Goal: Obtain resource: Download file/media

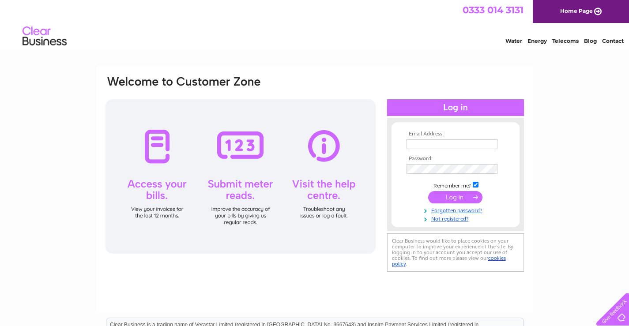
type input "[EMAIL_ADDRESS][DOMAIN_NAME]"
click at [441, 195] on input "submit" at bounding box center [455, 197] width 54 height 12
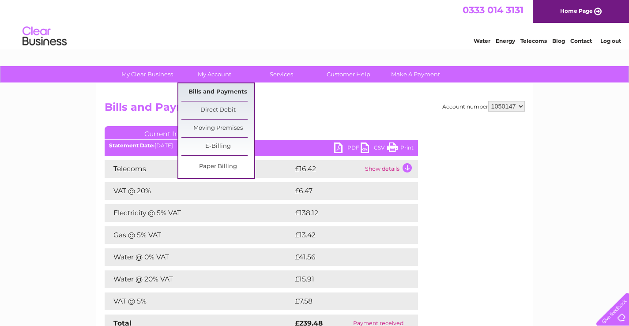
click at [227, 90] on link "Bills and Payments" at bounding box center [217, 92] width 73 height 18
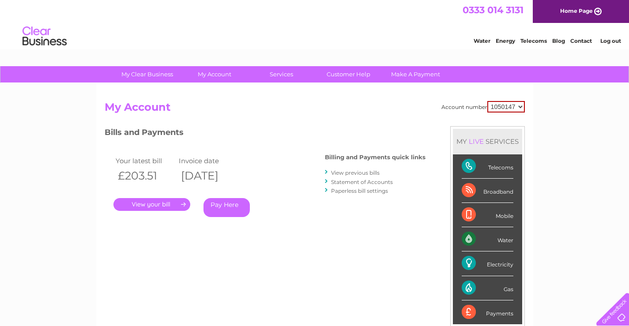
click at [353, 172] on link "View previous bills" at bounding box center [355, 173] width 49 height 7
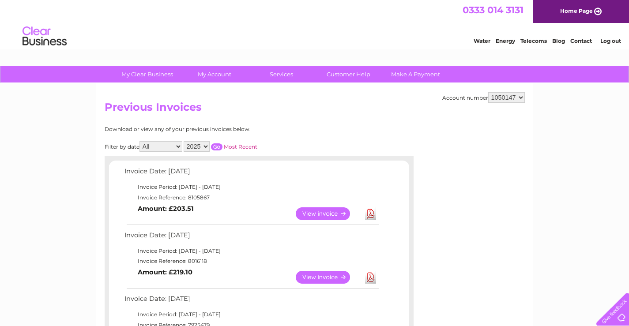
click at [207, 147] on select "2025 2024 2023 2022" at bounding box center [197, 146] width 26 height 11
select select "2024"
click at [185, 141] on select "2025 2024 2023 2022" at bounding box center [197, 146] width 26 height 11
click at [217, 146] on input "button" at bounding box center [216, 146] width 11 height 7
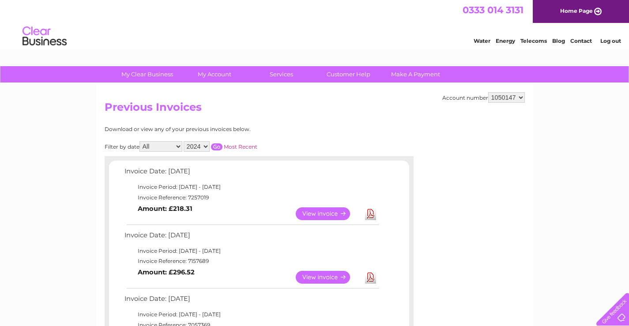
click at [321, 215] on link "View" at bounding box center [328, 213] width 65 height 13
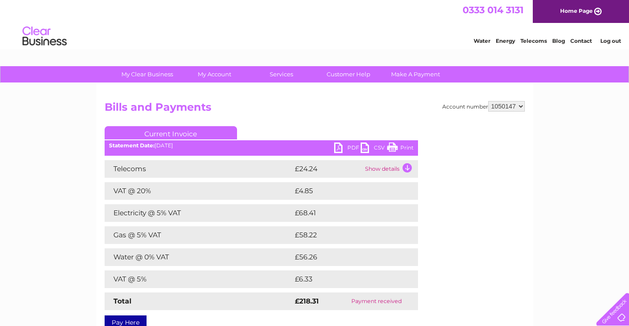
click at [410, 148] on link "Print" at bounding box center [400, 149] width 26 height 13
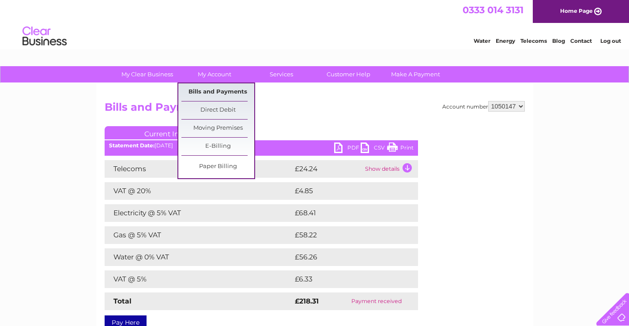
click at [216, 90] on link "Bills and Payments" at bounding box center [217, 92] width 73 height 18
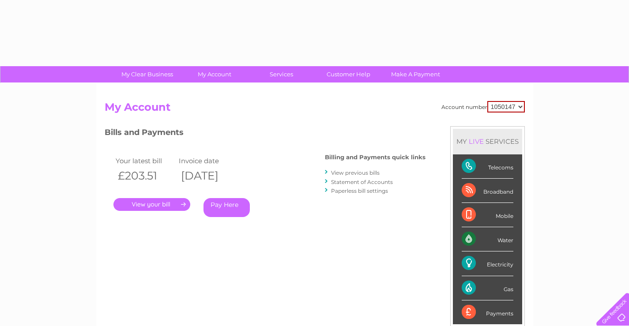
click at [360, 173] on link "View previous bills" at bounding box center [355, 173] width 49 height 7
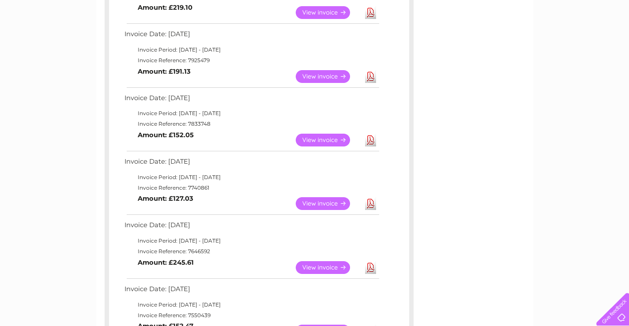
scroll to position [486, 0]
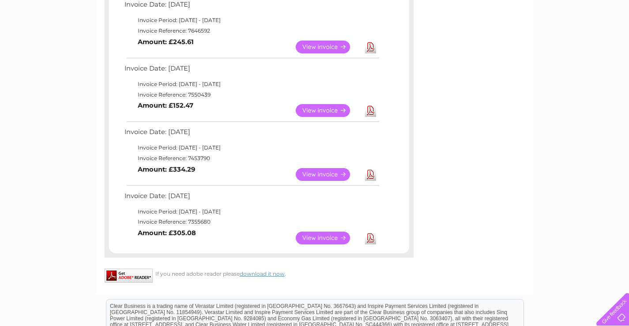
click at [315, 238] on link "View" at bounding box center [328, 238] width 65 height 13
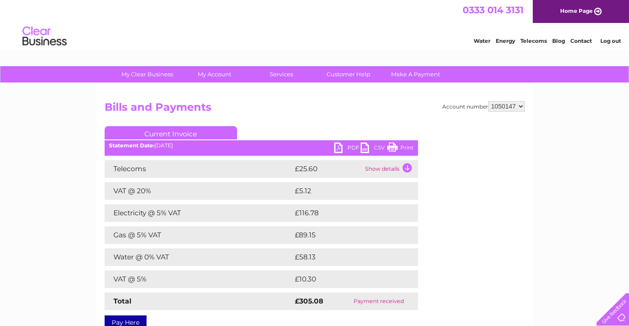
click at [409, 148] on link "Print" at bounding box center [400, 149] width 26 height 13
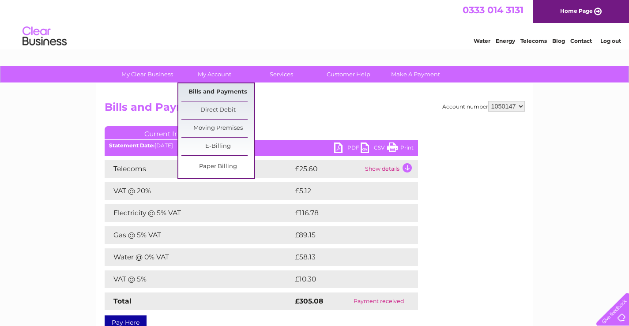
click at [213, 93] on link "Bills and Payments" at bounding box center [217, 92] width 73 height 18
click at [216, 92] on link "Bills and Payments" at bounding box center [217, 92] width 73 height 18
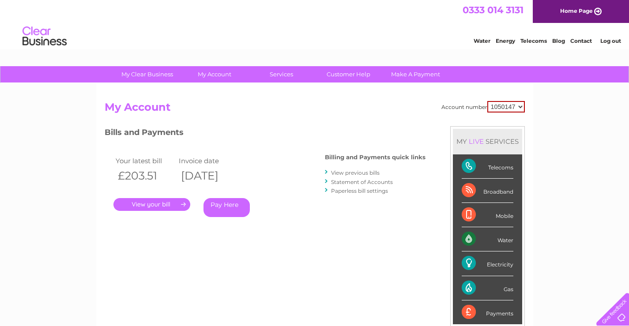
click at [356, 172] on link "View previous bills" at bounding box center [355, 173] width 49 height 7
click at [364, 172] on link "View previous bills" at bounding box center [355, 173] width 49 height 7
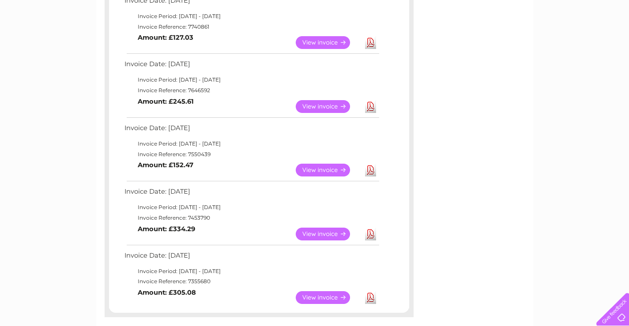
scroll to position [441, 0]
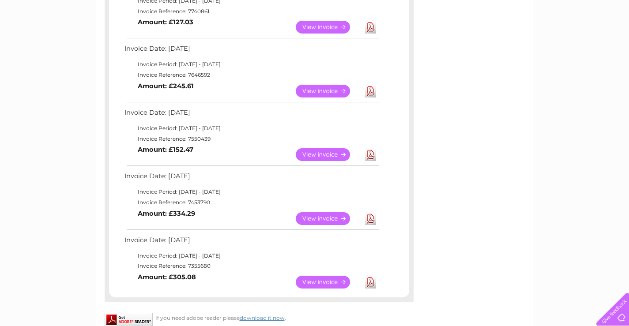
click at [317, 220] on link "View" at bounding box center [328, 218] width 65 height 13
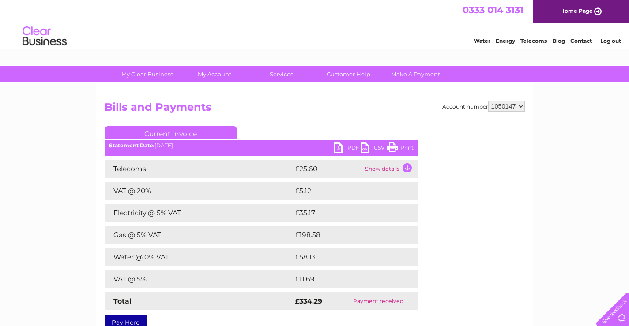
click at [405, 148] on link "Print" at bounding box center [400, 149] width 26 height 13
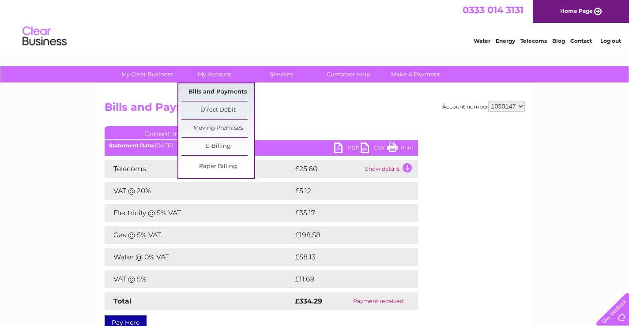
click at [215, 90] on link "Bills and Payments" at bounding box center [217, 92] width 73 height 18
click at [196, 92] on link "Bills and Payments" at bounding box center [217, 92] width 73 height 18
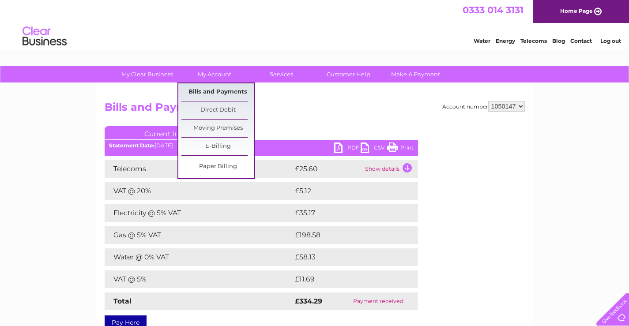
click at [196, 92] on link "Bills and Payments" at bounding box center [217, 92] width 73 height 18
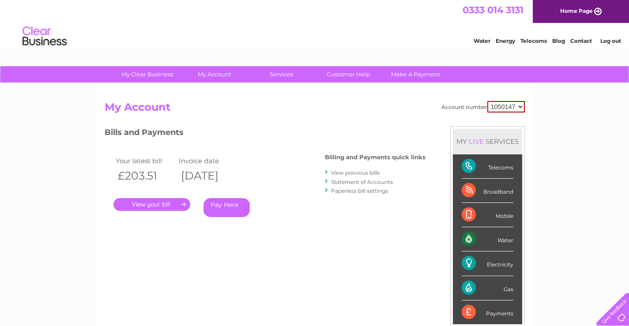
click at [344, 172] on link "View previous bills" at bounding box center [355, 173] width 49 height 7
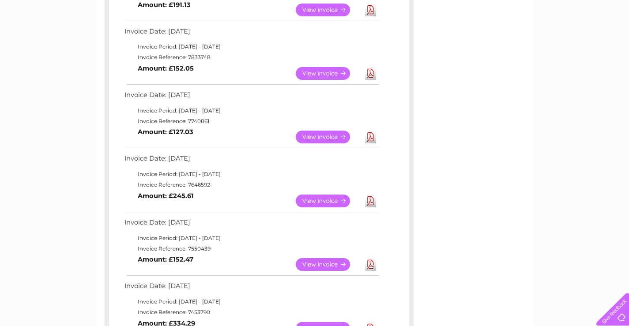
scroll to position [353, 0]
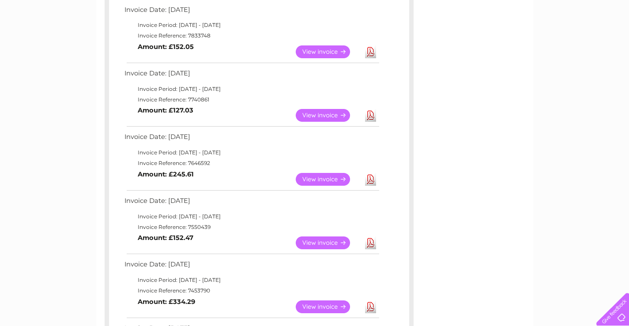
click at [328, 243] on link "View" at bounding box center [328, 243] width 65 height 13
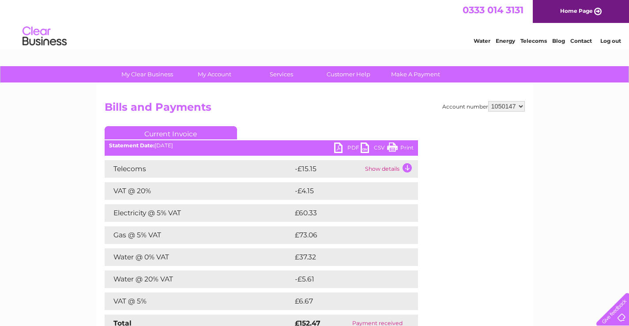
scroll to position [44, 0]
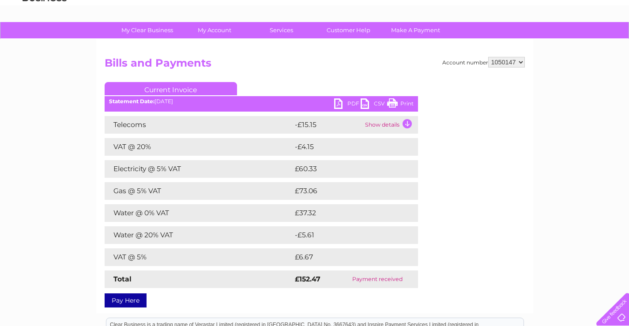
click at [404, 102] on link "Print" at bounding box center [400, 104] width 26 height 13
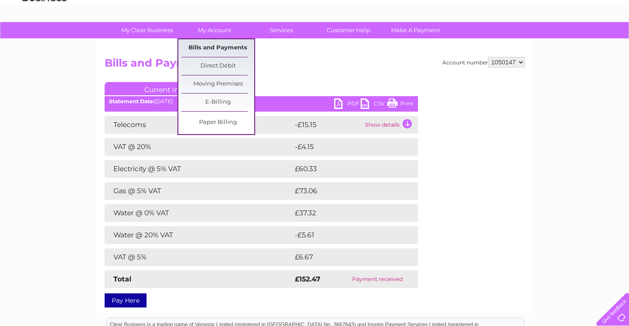
click at [215, 46] on link "Bills and Payments" at bounding box center [217, 48] width 73 height 18
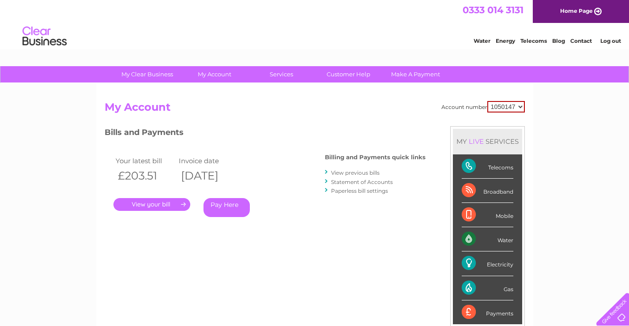
click at [337, 173] on link "View previous bills" at bounding box center [355, 173] width 49 height 7
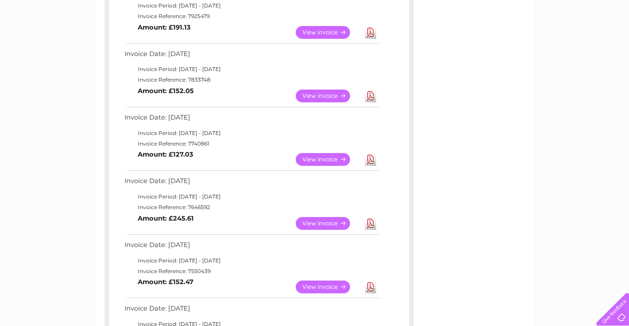
scroll to position [353, 0]
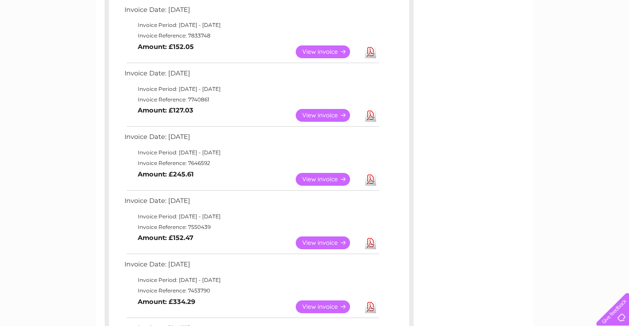
click at [327, 179] on link "View" at bounding box center [328, 179] width 65 height 13
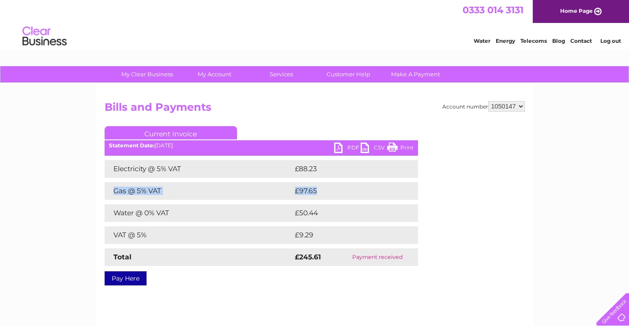
click at [404, 147] on link "Print" at bounding box center [400, 149] width 26 height 13
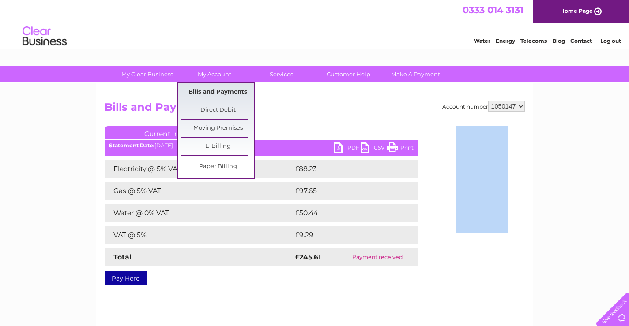
click at [219, 92] on link "Bills and Payments" at bounding box center [217, 92] width 73 height 18
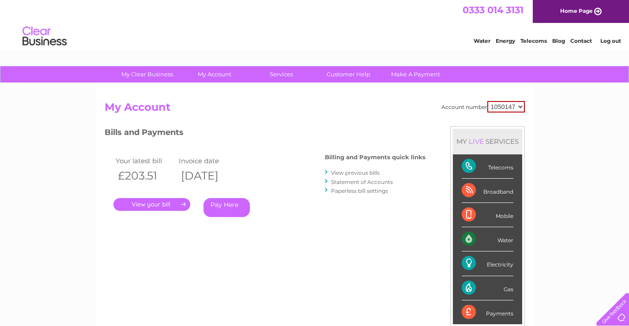
click at [362, 172] on link "View previous bills" at bounding box center [355, 173] width 49 height 7
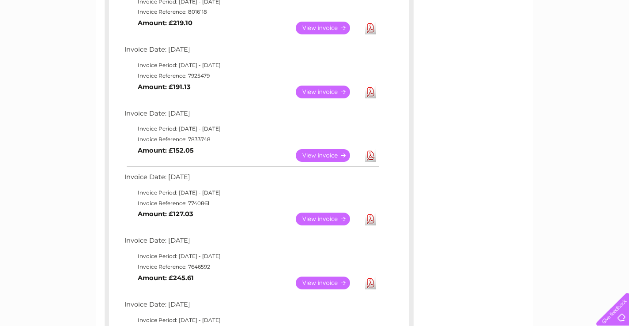
scroll to position [265, 0]
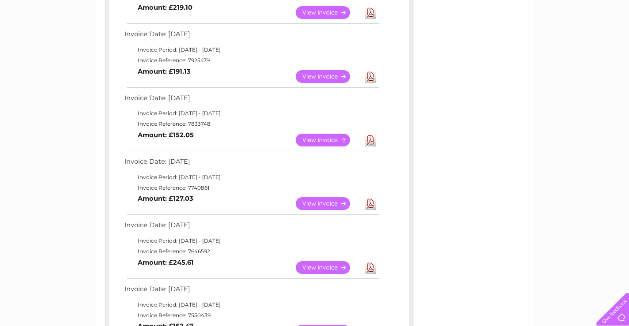
click at [317, 204] on link "View" at bounding box center [328, 203] width 65 height 13
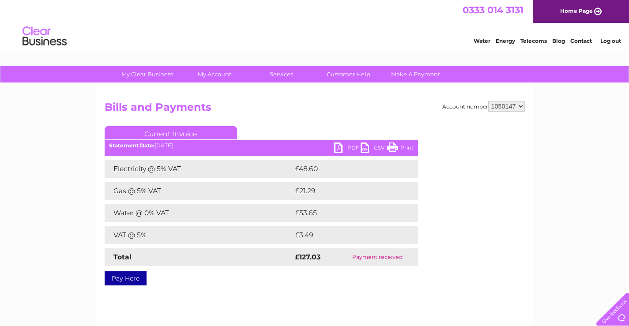
click at [406, 146] on link "Print" at bounding box center [400, 149] width 26 height 13
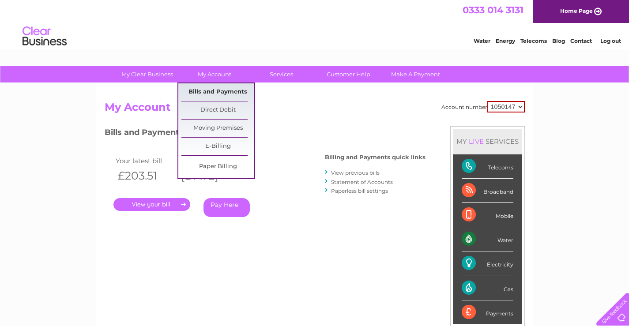
click at [231, 93] on link "Bills and Payments" at bounding box center [217, 92] width 73 height 18
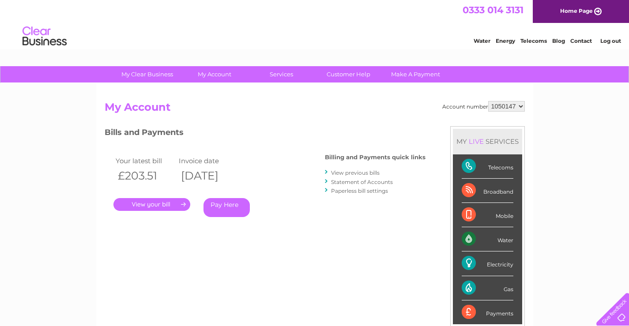
click at [359, 173] on link "View previous bills" at bounding box center [355, 173] width 49 height 7
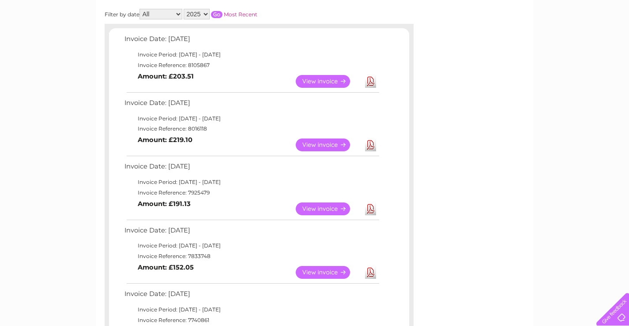
scroll to position [177, 0]
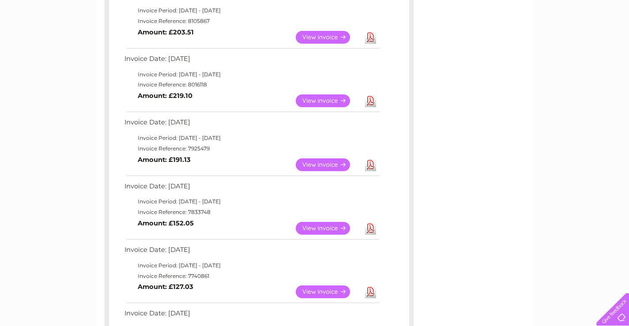
click at [319, 229] on link "View" at bounding box center [328, 228] width 65 height 13
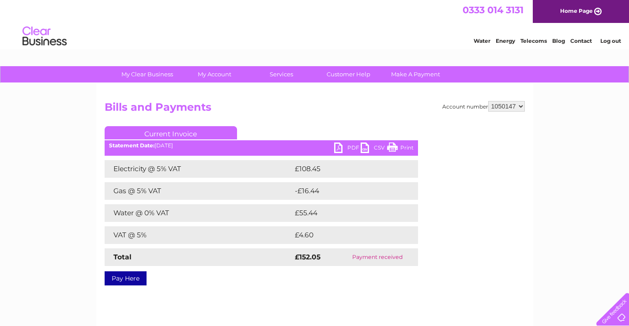
click at [408, 149] on link "Print" at bounding box center [400, 149] width 26 height 13
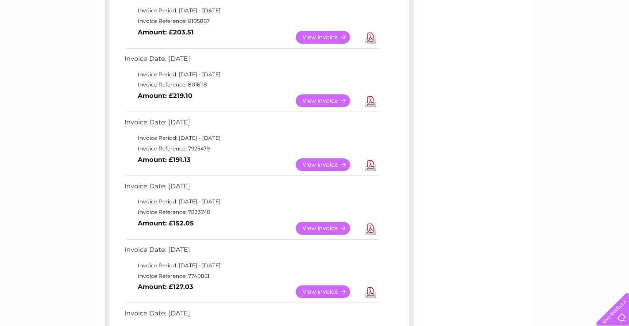
click at [320, 164] on link "View" at bounding box center [328, 164] width 65 height 13
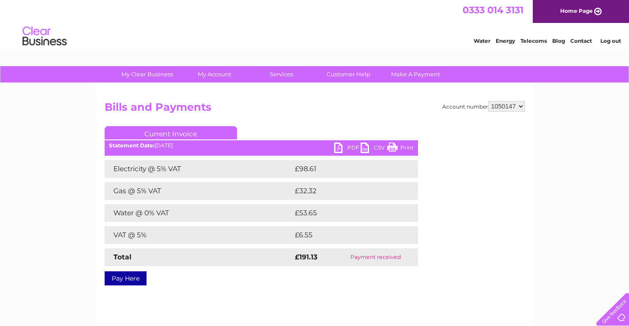
click at [404, 146] on link "Print" at bounding box center [400, 149] width 26 height 13
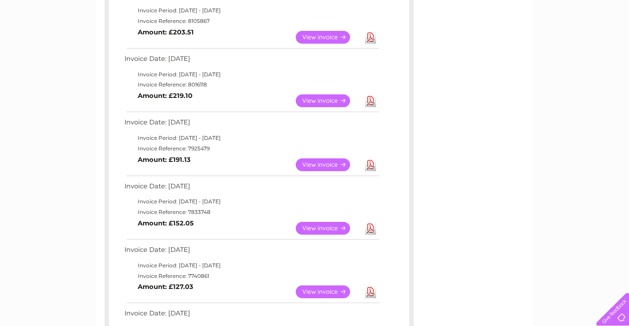
click at [309, 98] on link "View" at bounding box center [328, 100] width 65 height 13
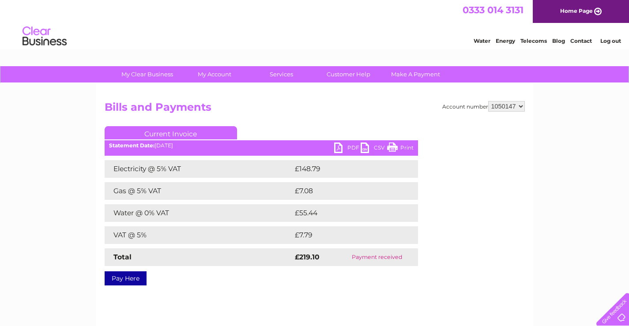
click at [412, 147] on link "Print" at bounding box center [400, 149] width 26 height 13
click at [369, 149] on link "CSV" at bounding box center [374, 149] width 26 height 13
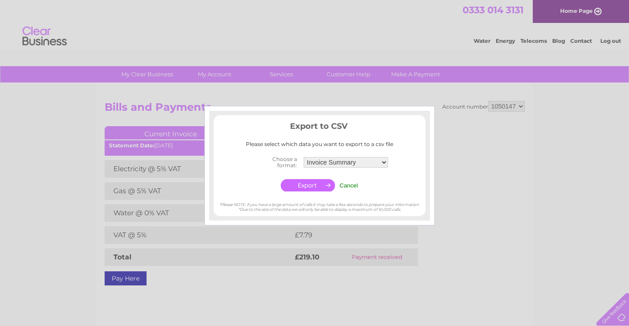
click at [352, 186] on input "Cancel" at bounding box center [348, 185] width 19 height 7
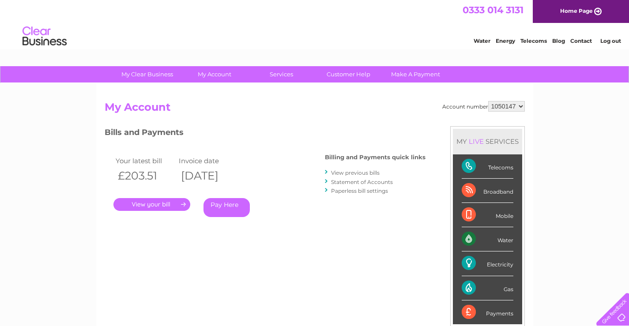
click at [149, 205] on link "." at bounding box center [151, 204] width 77 height 13
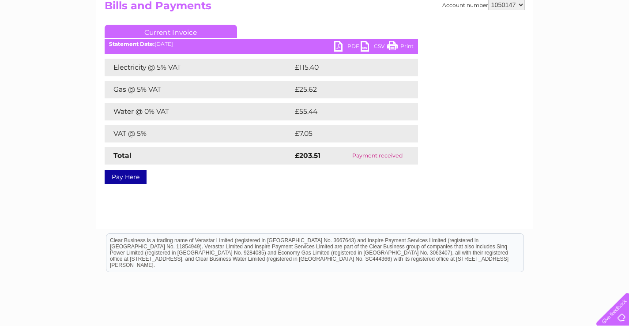
scroll to position [88, 0]
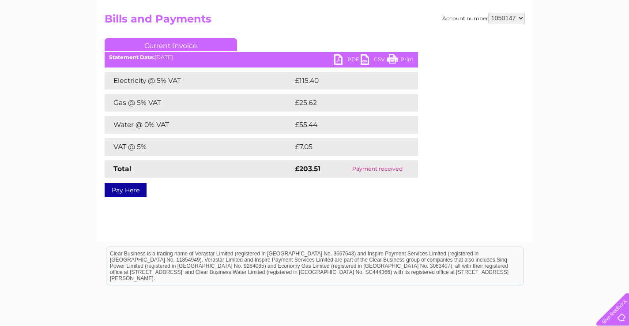
click at [338, 59] on link "PDF" at bounding box center [347, 60] width 26 height 13
